Goal: Task Accomplishment & Management: Complete application form

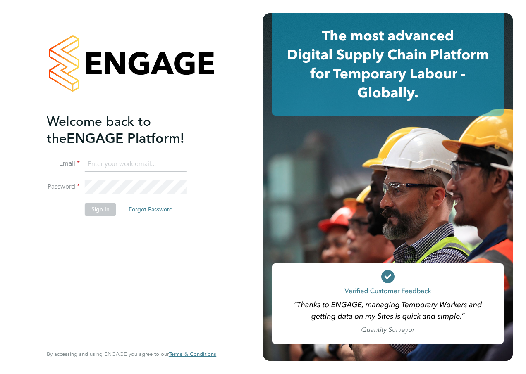
type input "[EMAIL_ADDRESS][PERSON_NAME][PERSON_NAME][DOMAIN_NAME]"
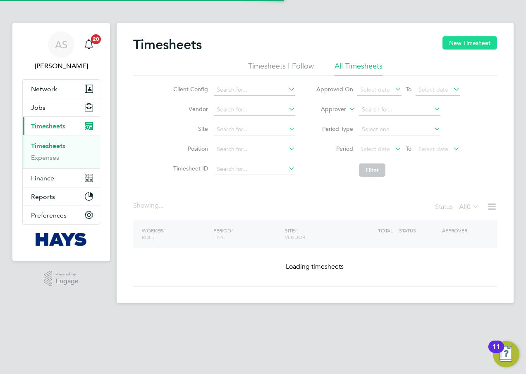
click at [463, 44] on button "New Timesheet" at bounding box center [469, 42] width 55 height 13
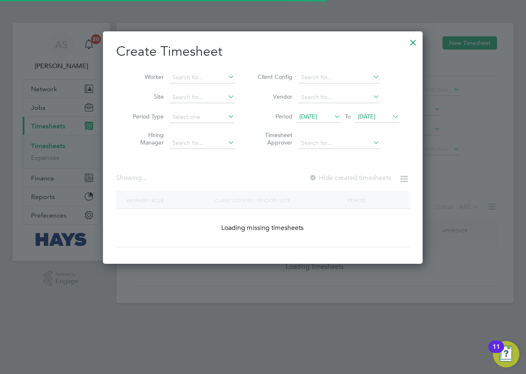
scroll to position [233, 320]
click at [188, 96] on input at bounding box center [201, 98] width 65 height 12
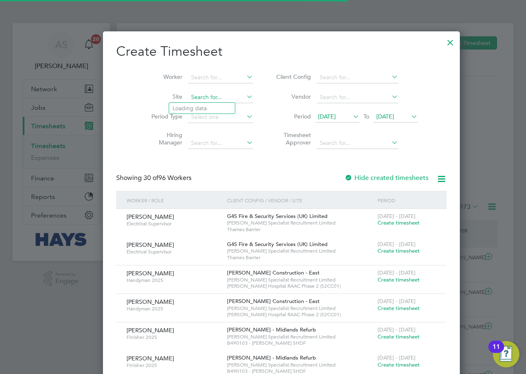
scroll to position [0, 0]
click at [189, 107] on li "Tovil" at bounding box center [202, 108] width 66 height 11
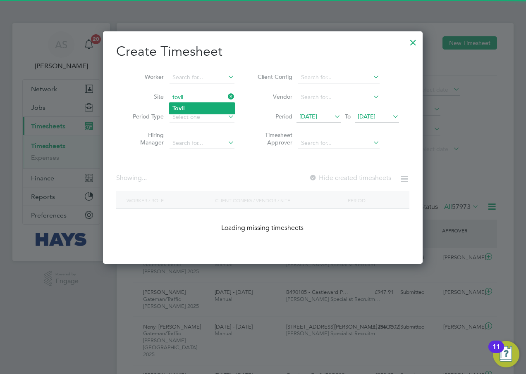
type input "Tovil"
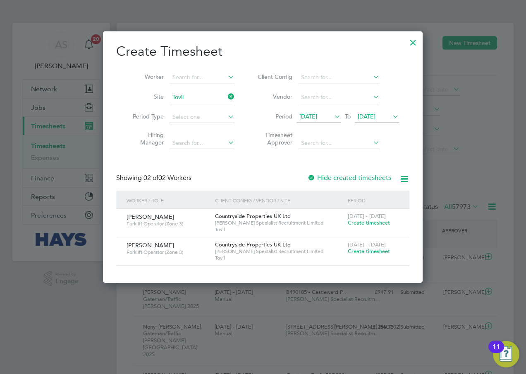
click at [332, 113] on icon at bounding box center [332, 117] width 0 height 12
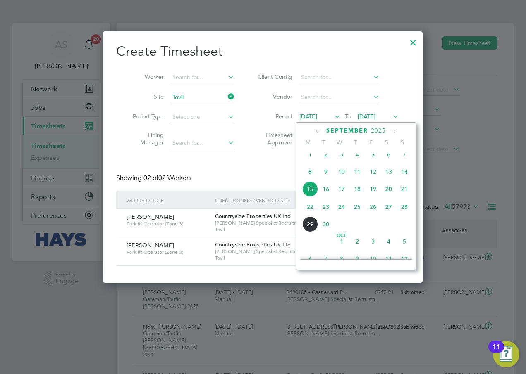
click at [311, 214] on span "22" at bounding box center [310, 207] width 16 height 16
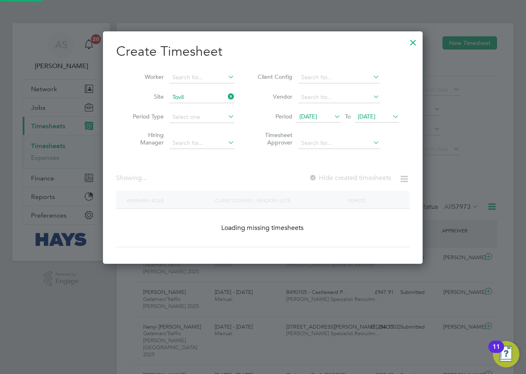
click at [375, 119] on span "22 Sep 2025" at bounding box center [366, 116] width 18 height 7
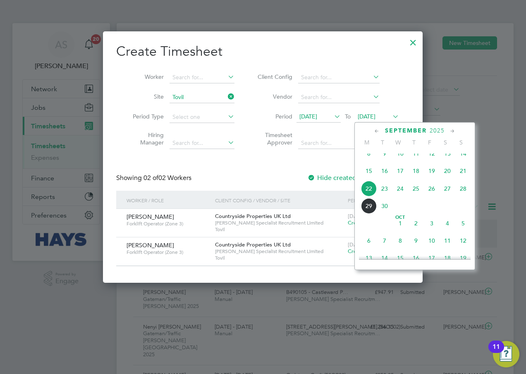
click at [464, 195] on span "28" at bounding box center [463, 189] width 16 height 16
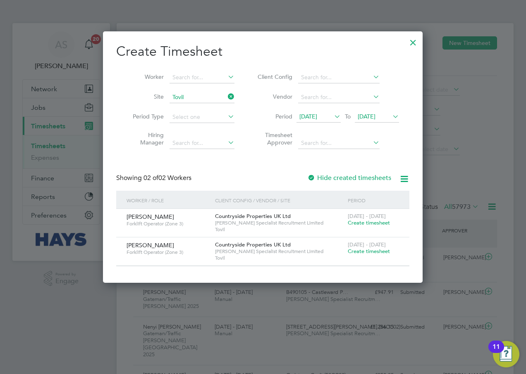
click at [363, 252] on span "Create timesheet" at bounding box center [369, 251] width 42 height 7
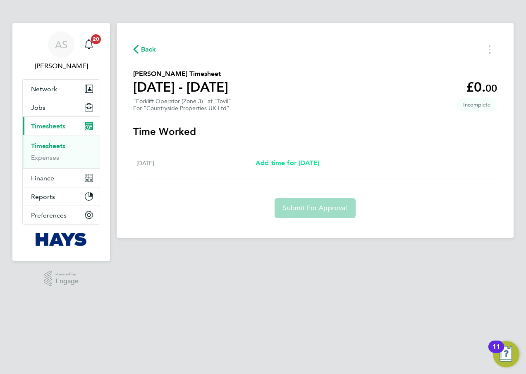
click at [295, 163] on span "Add time for Mon 22 Sep" at bounding box center [287, 163] width 64 height 8
select select "30"
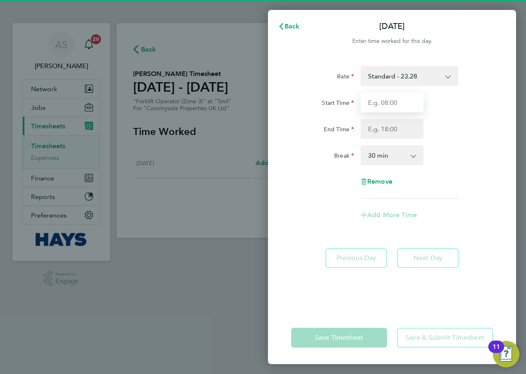
click at [388, 98] on input "Start Time" at bounding box center [391, 103] width 63 height 20
type input "07:30"
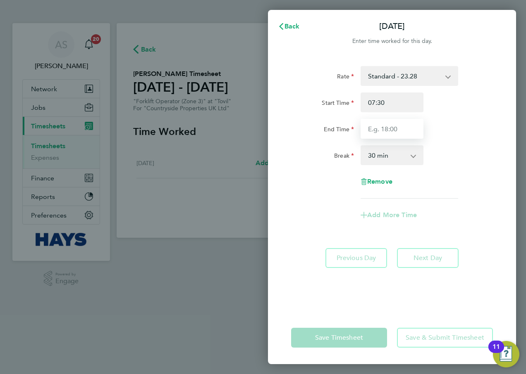
type input "17:00"
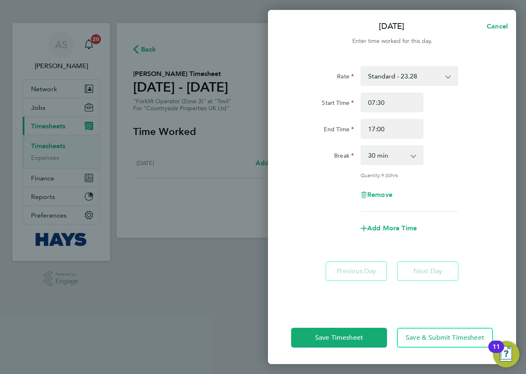
click at [469, 145] on div "Break 0 min 15 min 30 min 45 min 60 min 75 min 90 min" at bounding box center [392, 155] width 208 height 20
click at [439, 336] on span "Save & Submit Timesheet" at bounding box center [444, 338] width 79 height 8
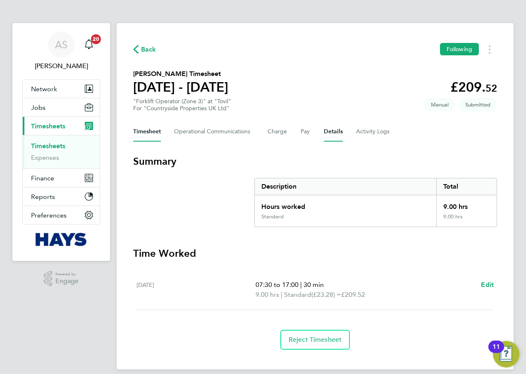
click at [333, 133] on button "Details" at bounding box center [333, 132] width 19 height 20
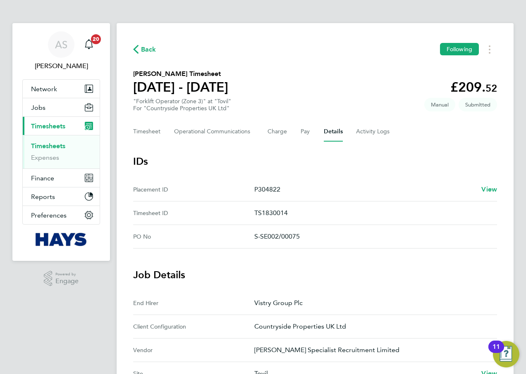
drag, startPoint x: 286, startPoint y: 193, endPoint x: 254, endPoint y: 191, distance: 31.5
click at [254, 191] on p "P304822" at bounding box center [364, 190] width 220 height 10
copy p "P304822"
drag, startPoint x: 301, startPoint y: 236, endPoint x: 250, endPoint y: 238, distance: 51.3
click at [250, 238] on No "PO No S-SE002/00075" at bounding box center [315, 237] width 364 height 24
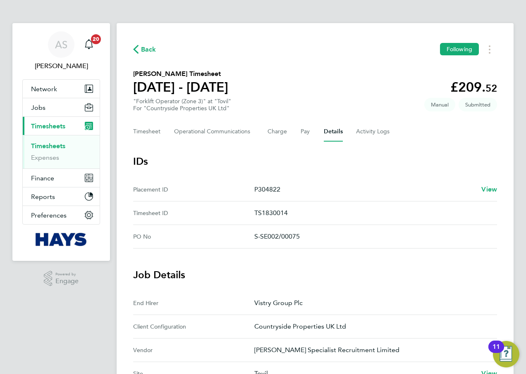
copy No "S-SE002/00075"
click at [51, 146] on link "Timesheets" at bounding box center [48, 146] width 34 height 8
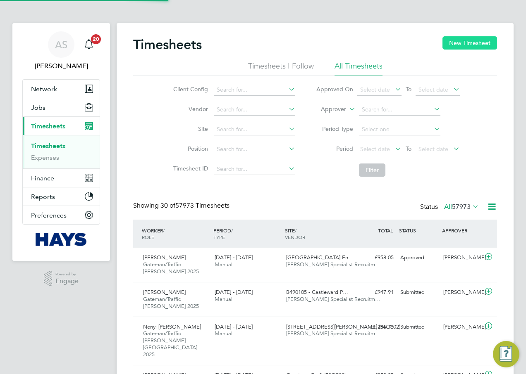
click at [474, 43] on button "New Timesheet" at bounding box center [469, 42] width 55 height 13
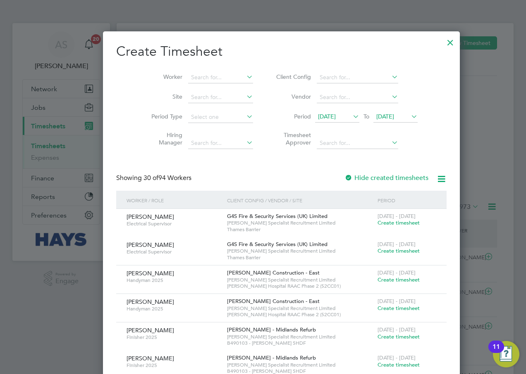
click at [181, 91] on li "Site" at bounding box center [199, 98] width 129 height 20
click at [194, 98] on input at bounding box center [220, 98] width 65 height 12
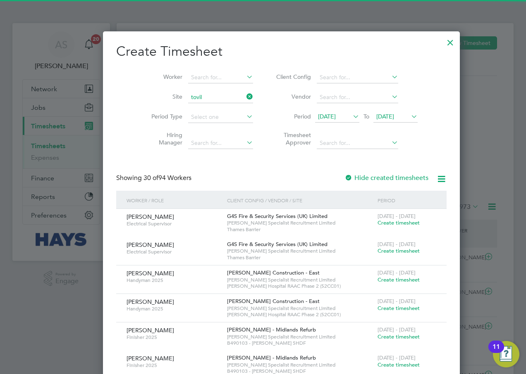
click at [182, 108] on b "Tovil" at bounding box center [178, 108] width 12 height 7
type input "Tovil"
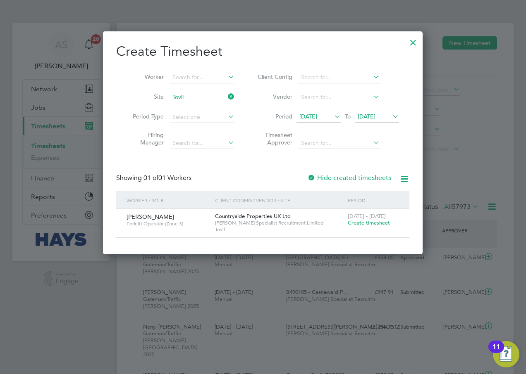
click at [317, 119] on span "15 Sep 2025" at bounding box center [308, 116] width 18 height 7
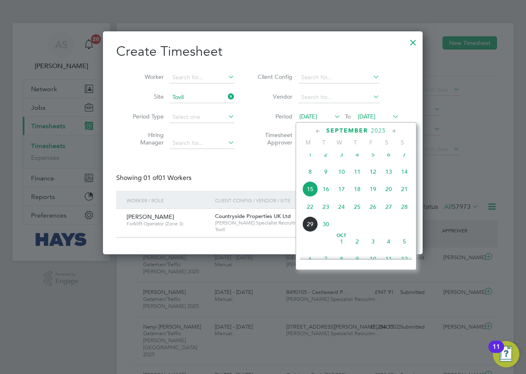
click at [272, 161] on div "Create Timesheet Worker Site Tovil Period Type Hiring Manager Client Config Ven…" at bounding box center [262, 140] width 293 height 195
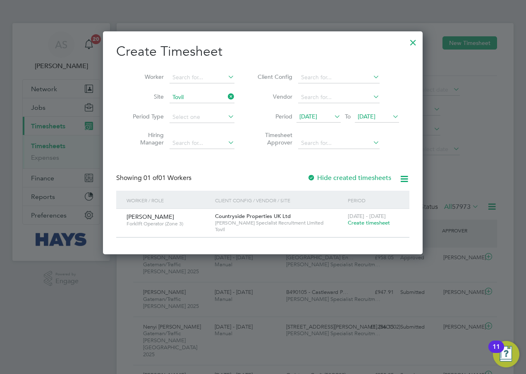
click at [360, 222] on span "Create timesheet" at bounding box center [369, 222] width 42 height 7
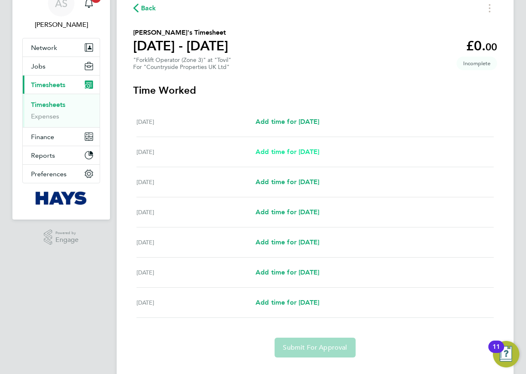
click at [290, 150] on span "Add time for Tue 23 Sep" at bounding box center [287, 152] width 64 height 8
select select "30"
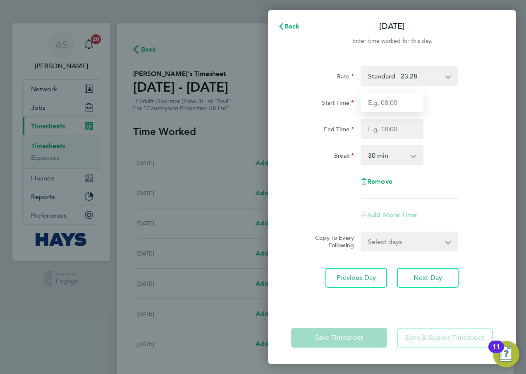
click at [389, 104] on input "Start Time" at bounding box center [391, 103] width 63 height 20
type input "07:30"
type input "17:00"
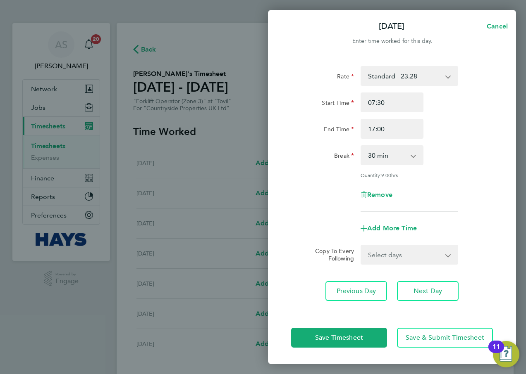
click at [443, 132] on div "End Time 17:00" at bounding box center [392, 129] width 208 height 20
click at [424, 288] on span "Next Day" at bounding box center [427, 291] width 29 height 8
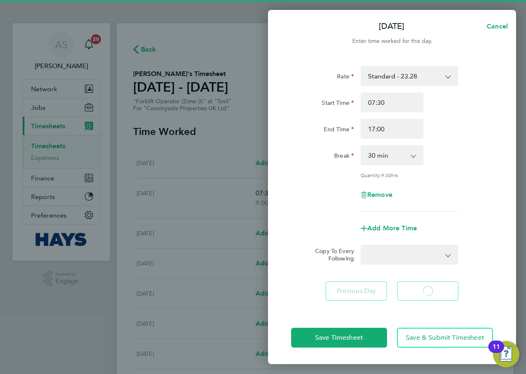
select select "30"
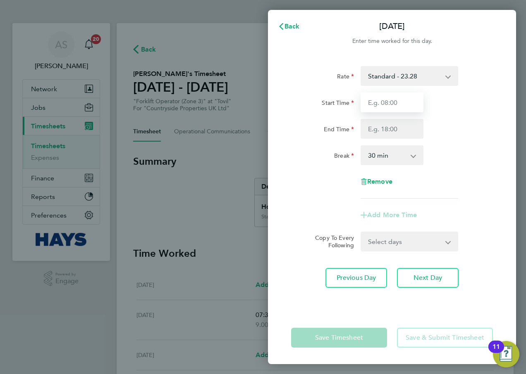
click at [390, 105] on input "Start Time" at bounding box center [391, 103] width 63 height 20
type input "07:30"
type input "17:00"
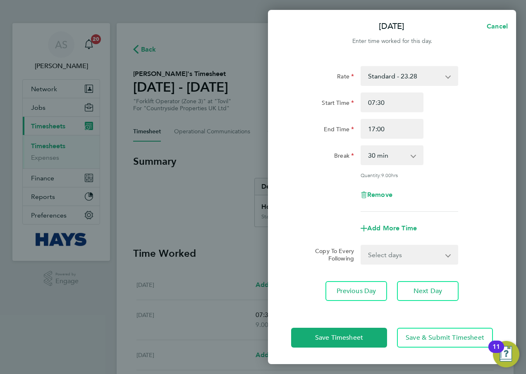
click at [472, 163] on div "Break 0 min 15 min 30 min 45 min 60 min 75 min 90 min" at bounding box center [392, 155] width 208 height 20
click at [430, 288] on span "Next Day" at bounding box center [427, 291] width 29 height 8
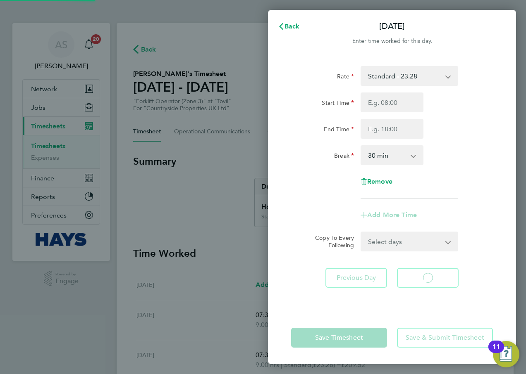
select select "30"
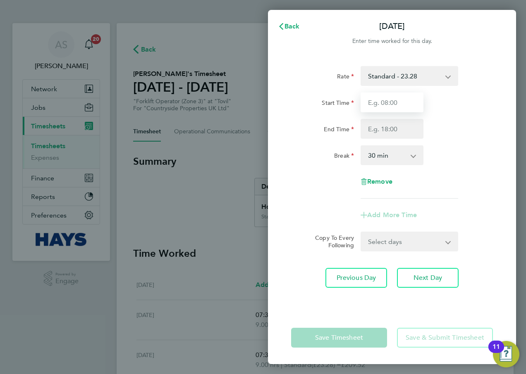
click at [391, 101] on input "Start Time" at bounding box center [391, 103] width 63 height 20
type input "07:30"
type input "17:00"
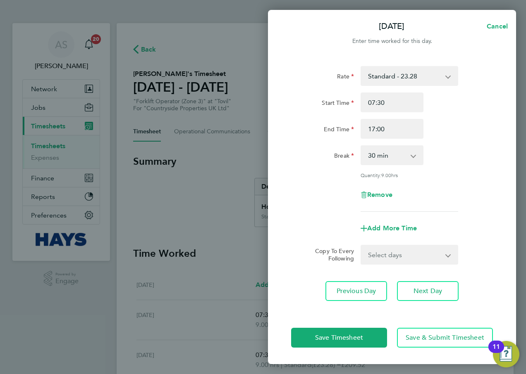
click at [481, 172] on div "Quantity: 9.00 hrs" at bounding box center [392, 175] width 208 height 7
click at [432, 288] on span "Next Day" at bounding box center [427, 291] width 29 height 8
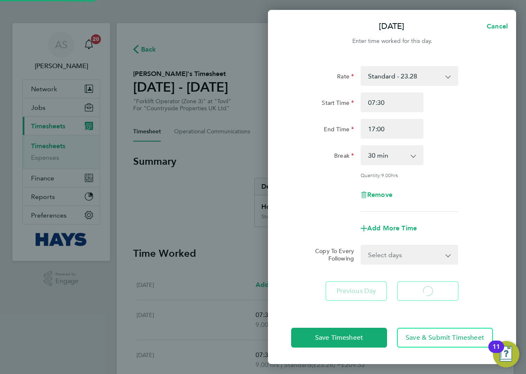
select select "30"
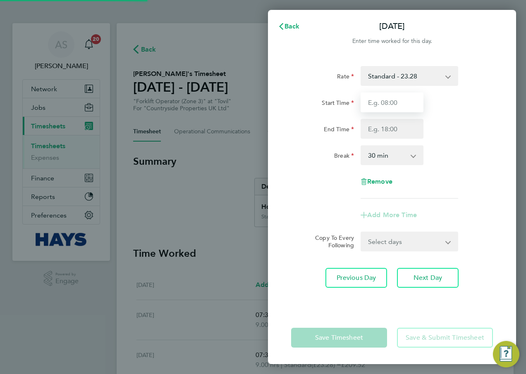
click at [383, 101] on input "Start Time" at bounding box center [391, 103] width 63 height 20
type input "07:30"
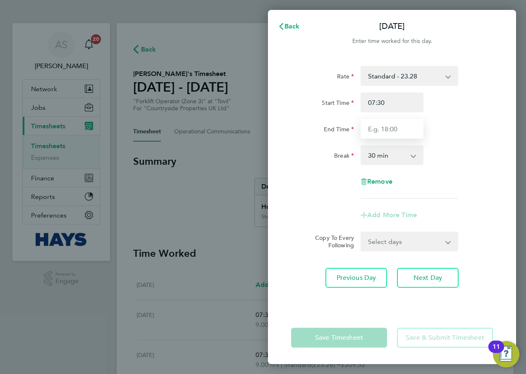
type input "17:00"
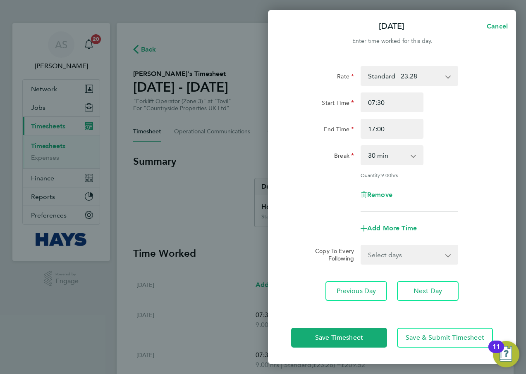
click at [461, 179] on div "Rate Standard - 23.28 Start Time 07:30 End Time 17:00 Break 0 min 15 min 30 min…" at bounding box center [392, 139] width 202 height 146
click at [439, 335] on span "Save & Submit Timesheet" at bounding box center [444, 338] width 79 height 8
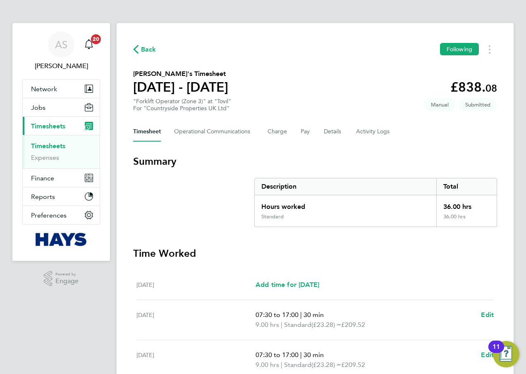
click at [52, 124] on span "Timesheets" at bounding box center [48, 126] width 34 height 8
click at [142, 48] on span "Back" at bounding box center [148, 50] width 15 height 10
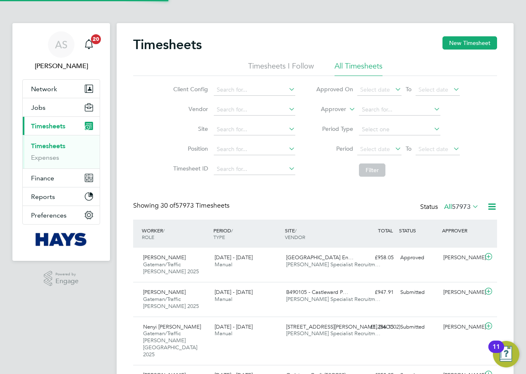
scroll to position [28, 72]
